Goal: Information Seeking & Learning: Learn about a topic

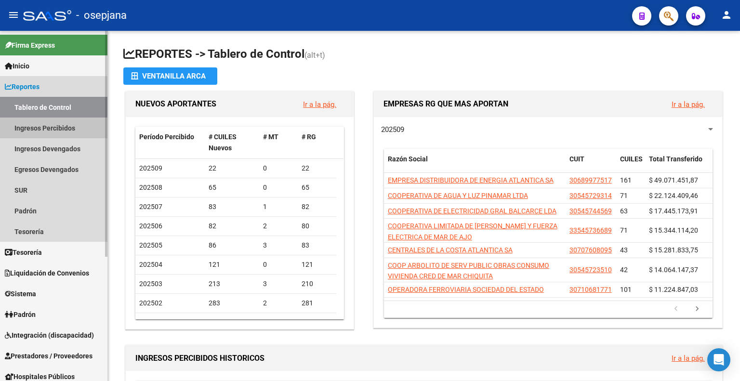
click at [40, 129] on link "Ingresos Percibidos" at bounding box center [53, 127] width 107 height 21
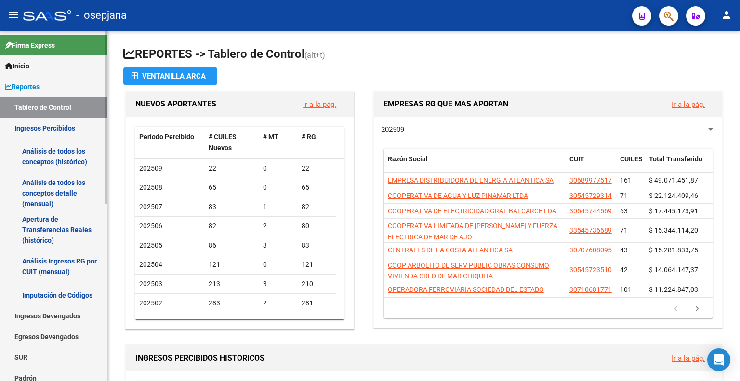
click at [49, 182] on link "Análisis de todos los conceptos detalle (mensual)" at bounding box center [53, 193] width 107 height 37
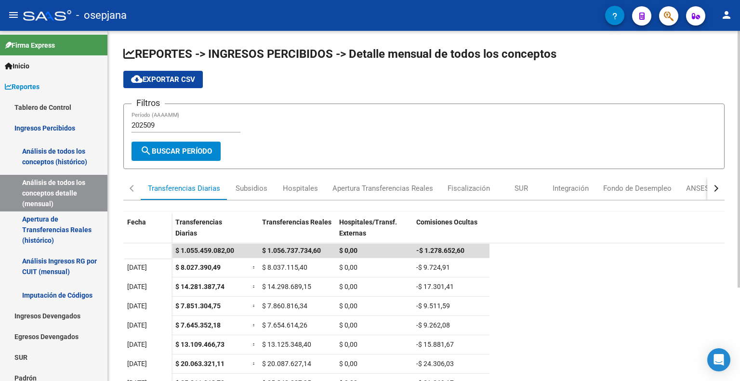
click at [157, 124] on input "202509" at bounding box center [185, 125] width 109 height 9
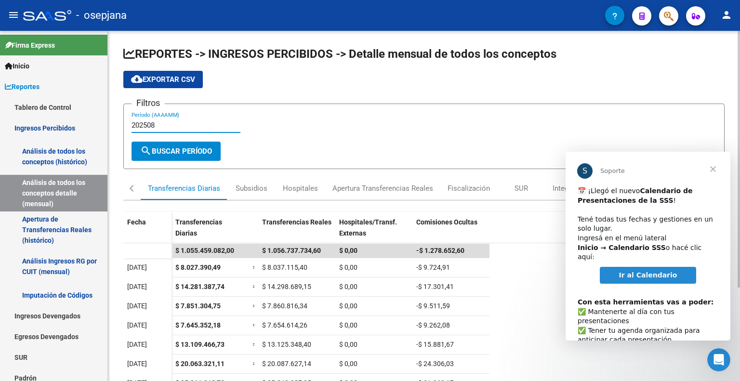
type input "202508"
click at [170, 152] on span "search Buscar Período" at bounding box center [176, 151] width 72 height 9
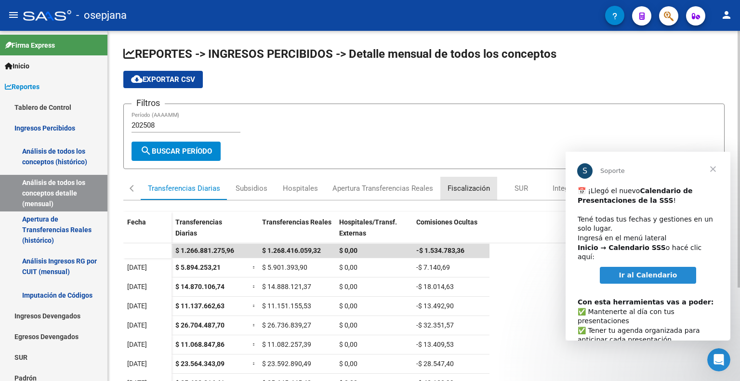
click at [473, 188] on div "Fiscalización" at bounding box center [468, 188] width 42 height 11
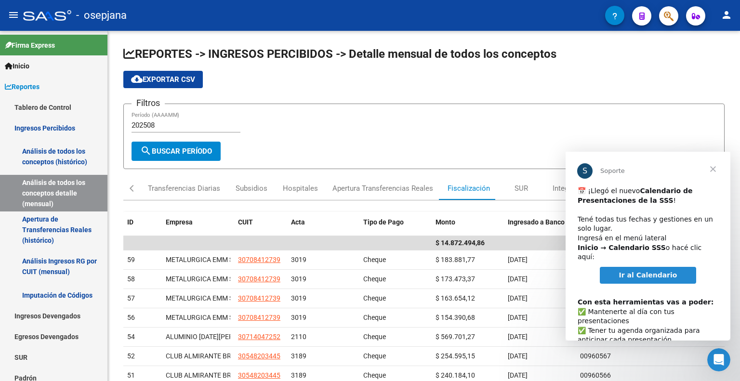
click at [709, 174] on span "Cerrar" at bounding box center [712, 169] width 35 height 35
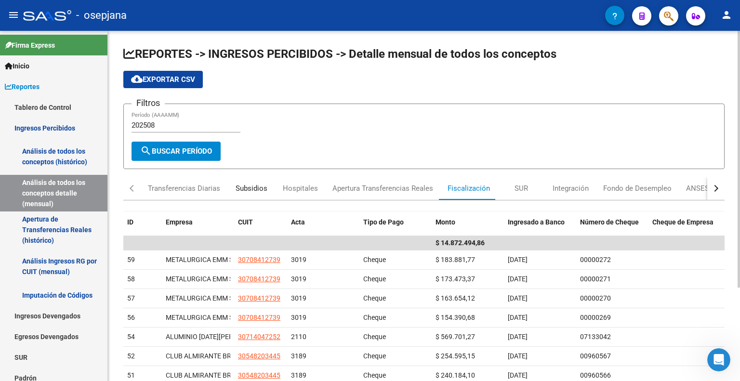
click at [252, 189] on div "Subsidios" at bounding box center [251, 188] width 32 height 11
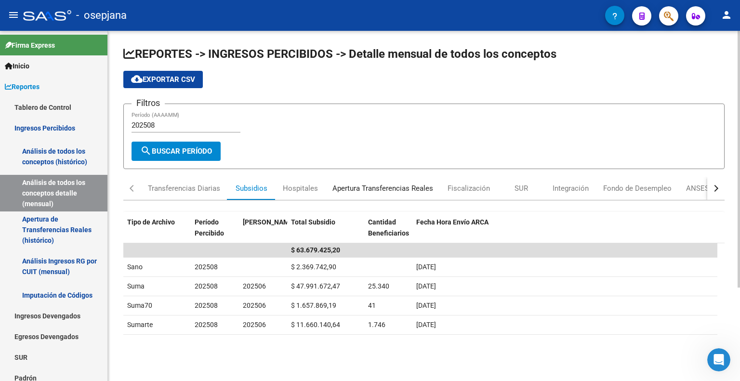
click at [389, 192] on div "Apertura Transferencias Reales" at bounding box center [382, 188] width 101 height 11
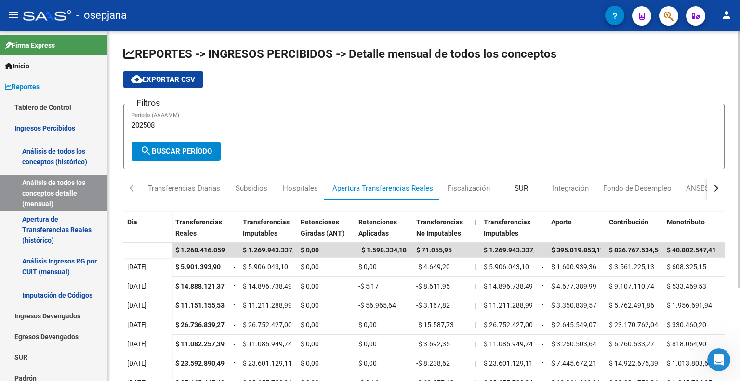
click at [516, 189] on div "SUR" at bounding box center [520, 188] width 13 height 11
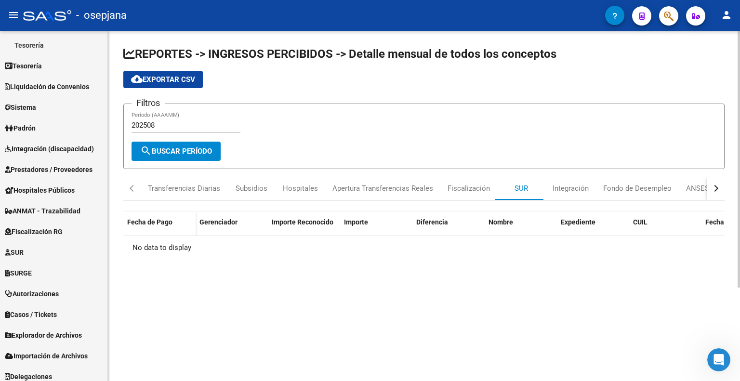
scroll to position [354, 0]
click at [24, 268] on span "SURGE" at bounding box center [18, 272] width 27 height 11
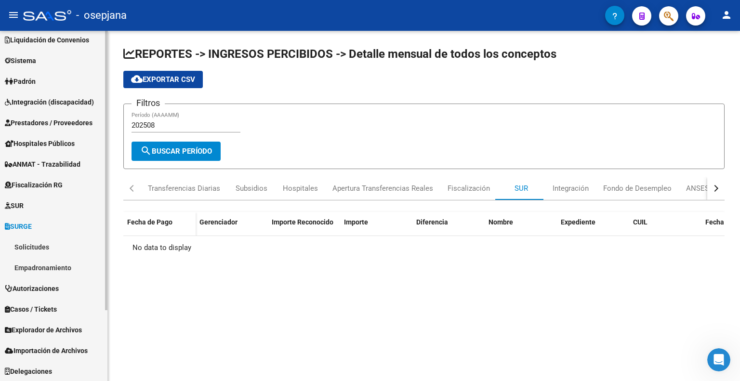
scroll to position [89, 0]
click at [66, 109] on link "Integración (discapacidad)" at bounding box center [53, 101] width 107 height 21
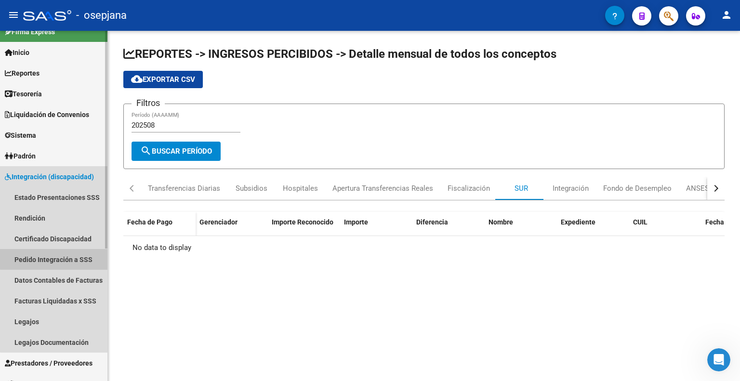
scroll to position [0, 0]
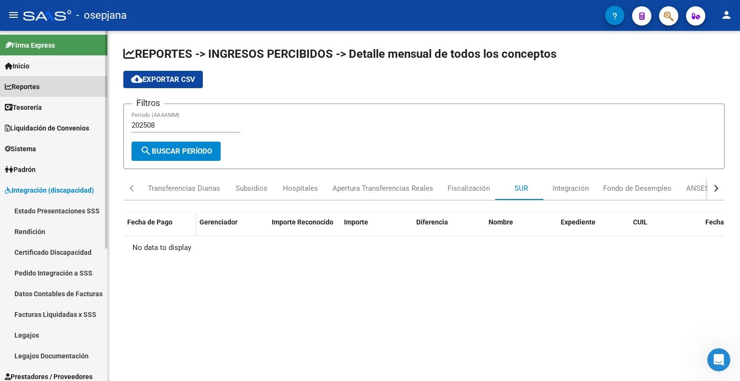
click at [50, 80] on link "Reportes" at bounding box center [53, 86] width 107 height 21
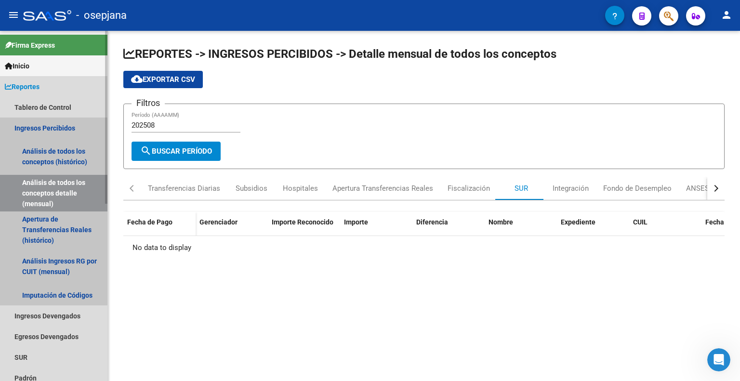
click at [50, 192] on link "Análisis de todos los conceptos detalle (mensual)" at bounding box center [53, 193] width 107 height 37
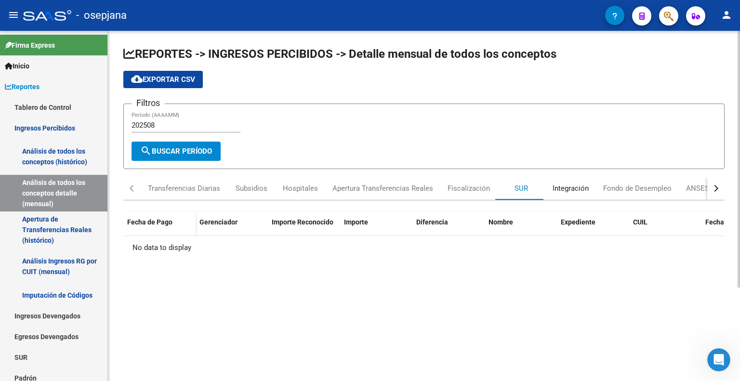
click at [575, 191] on div "Integración" at bounding box center [570, 188] width 36 height 11
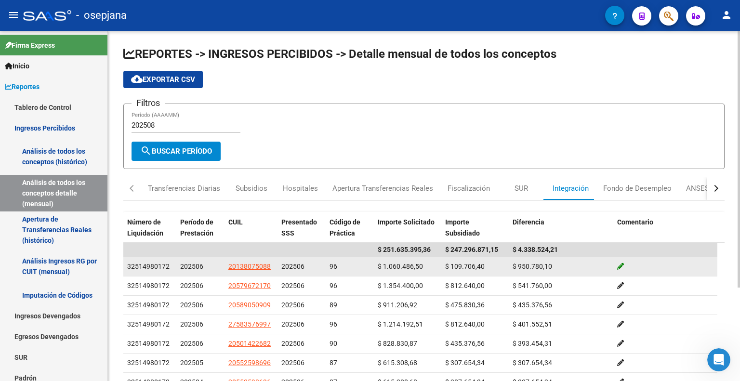
click at [620, 264] on icon at bounding box center [620, 266] width 7 height 7
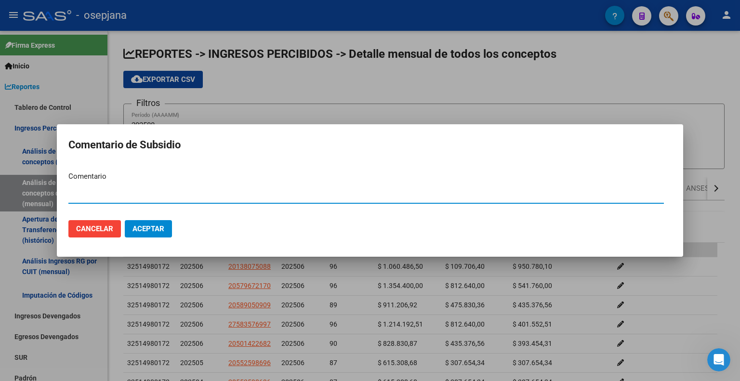
click at [352, 302] on div at bounding box center [370, 190] width 740 height 381
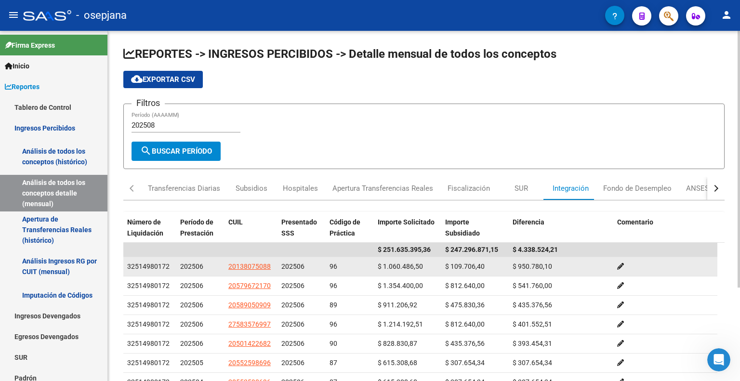
click at [259, 266] on span "20138075088" at bounding box center [249, 266] width 42 height 8
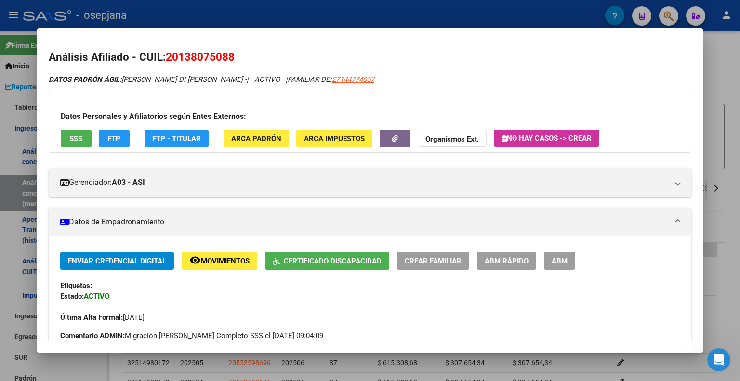
click at [725, 135] on div at bounding box center [370, 190] width 740 height 381
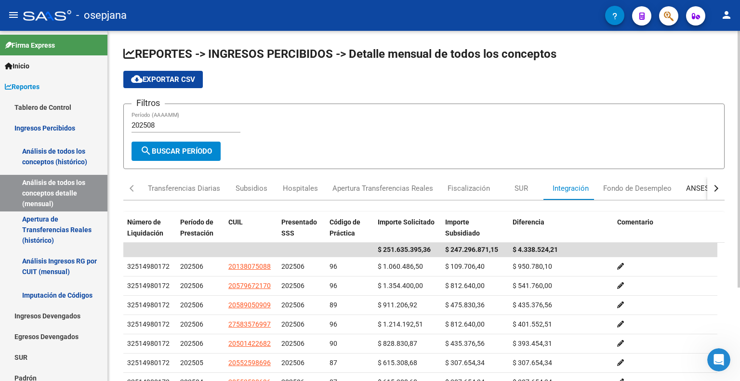
click at [696, 183] on div "ANSES Jubilados" at bounding box center [714, 188] width 56 height 11
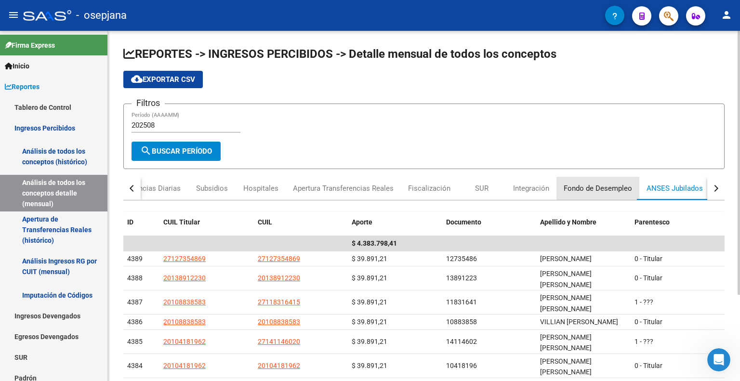
click at [615, 183] on div "Fondo de Desempleo" at bounding box center [597, 188] width 68 height 11
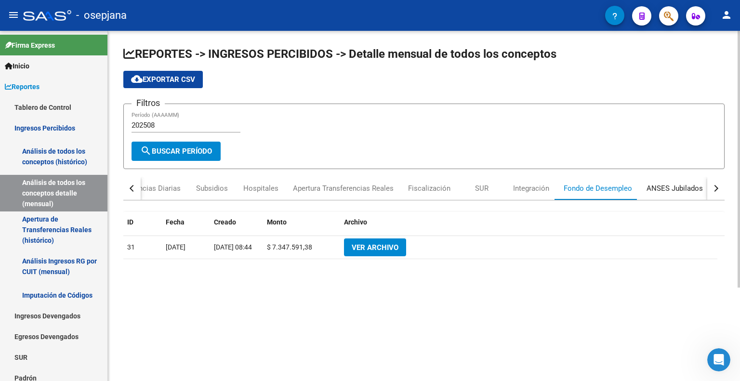
click at [676, 189] on div "ANSES Jubilados" at bounding box center [674, 188] width 56 height 11
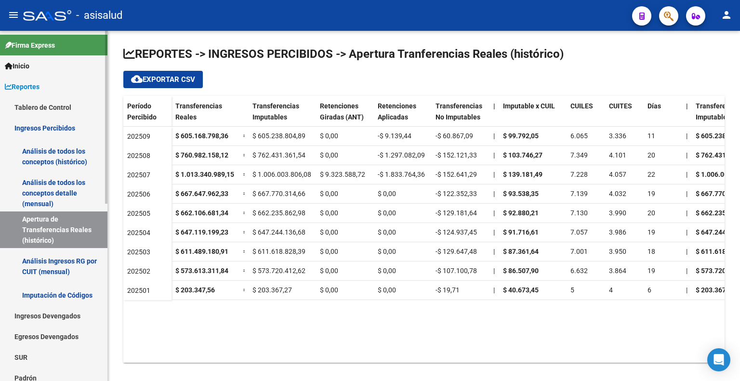
click at [58, 188] on link "Análisis de todos los conceptos detalle (mensual)" at bounding box center [53, 193] width 107 height 37
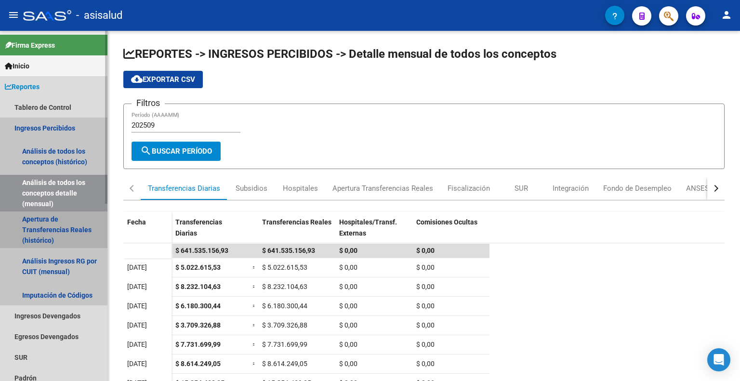
click at [38, 237] on link "Apertura de Transferencias Reales (histórico)" at bounding box center [53, 229] width 107 height 37
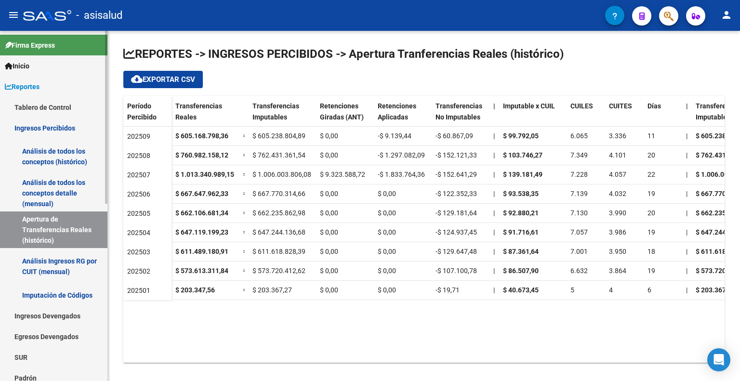
click at [66, 183] on link "Análisis de todos los conceptos detalle (mensual)" at bounding box center [53, 193] width 107 height 37
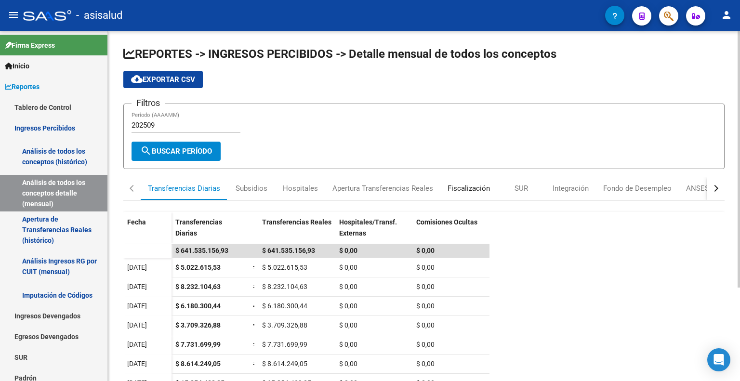
click at [464, 186] on div "Fiscalización" at bounding box center [468, 188] width 42 height 11
